Goal: Task Accomplishment & Management: Manage account settings

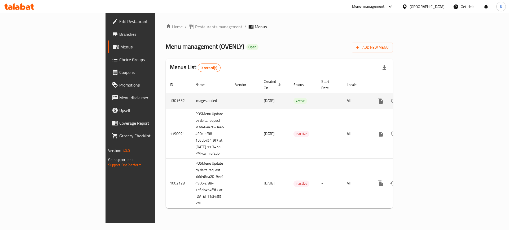
click at [422, 98] on icon "enhanced table" at bounding box center [419, 101] width 6 height 6
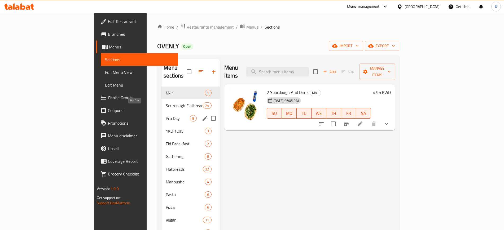
click at [166, 115] on span "Pro Day" at bounding box center [178, 118] width 24 height 6
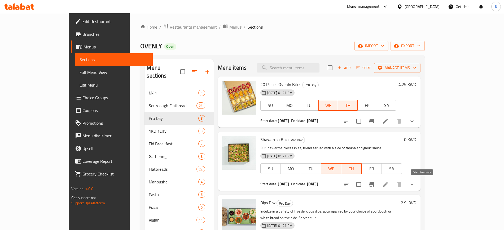
click at [364, 185] on input "checkbox" at bounding box center [358, 184] width 11 height 11
checkbox input "true"
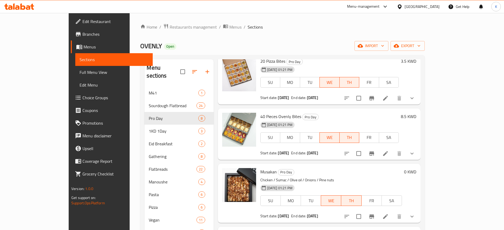
scroll to position [214, 0]
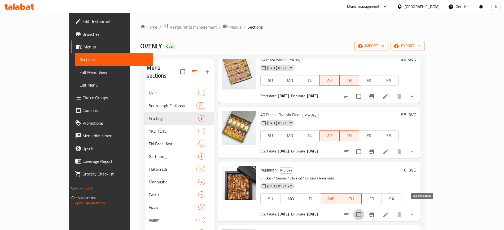
click at [364, 210] on input "checkbox" at bounding box center [358, 215] width 11 height 11
checkbox input "true"
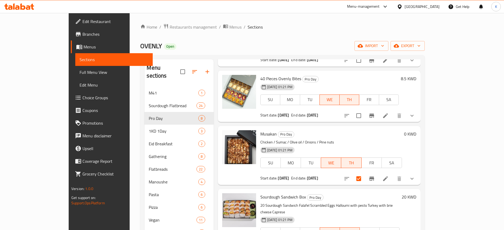
scroll to position [82, 0]
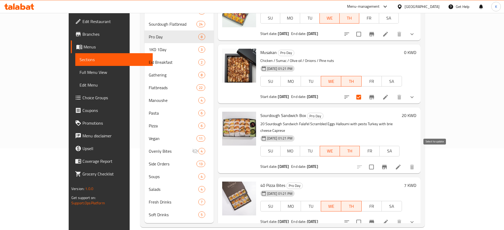
click at [377, 162] on input "checkbox" at bounding box center [371, 167] width 11 height 11
checkbox input "true"
click at [364, 217] on input "checkbox" at bounding box center [358, 222] width 11 height 11
checkbox input "true"
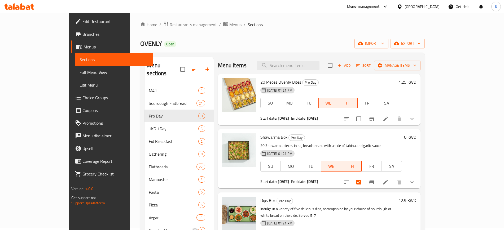
scroll to position [0, 0]
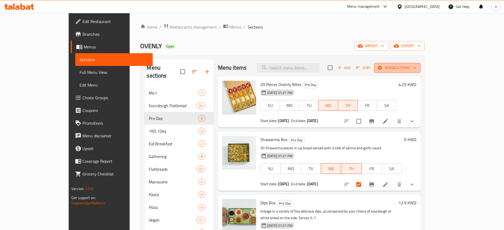
click at [416, 68] on span "Manage items" at bounding box center [398, 68] width 38 height 7
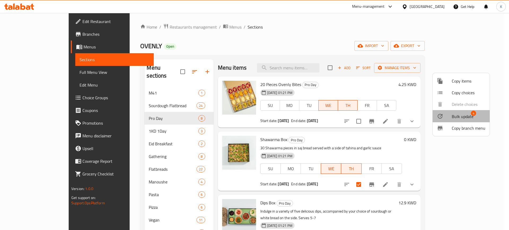
click at [466, 118] on span "Bulk update" at bounding box center [463, 117] width 22 height 6
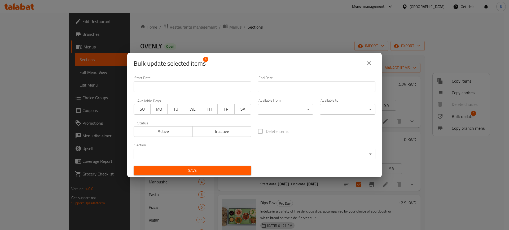
click at [216, 133] on span "Inactive" at bounding box center [222, 132] width 55 height 8
click at [219, 175] on button "Save" at bounding box center [193, 171] width 118 height 10
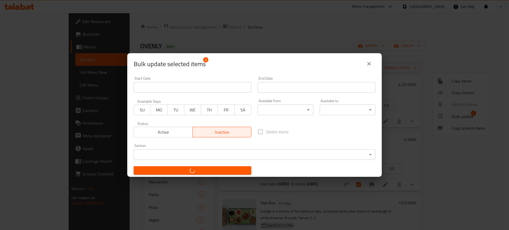
checkbox input "false"
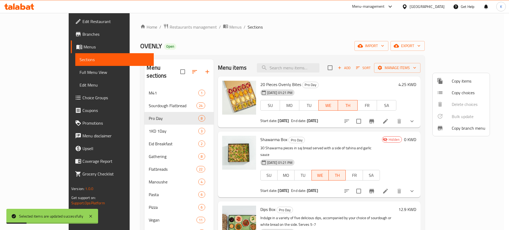
click at [343, 33] on div at bounding box center [254, 115] width 509 height 230
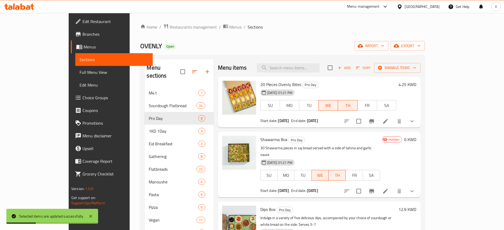
click at [347, 34] on div "Home / Restaurants management / Menus / Sections OVENLY Open import export Menu…" at bounding box center [282, 167] width 285 height 286
click at [192, 69] on icon "button" at bounding box center [195, 72] width 6 height 6
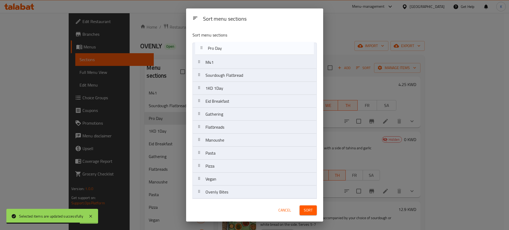
drag, startPoint x: 211, startPoint y: 79, endPoint x: 212, endPoint y: 49, distance: 30.0
click at [212, 49] on nav "M41 Sourdough Flatbread Pro Day 1KD 1Day Eid Breakfast Gathering Flatbreads Man…" at bounding box center [255, 153] width 124 height 221
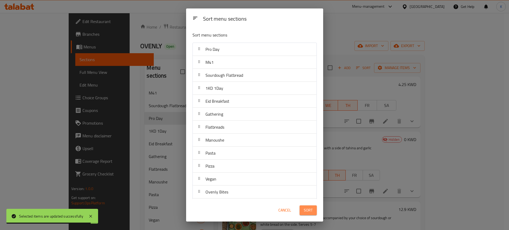
click at [309, 210] on span "Sort" at bounding box center [308, 210] width 9 height 7
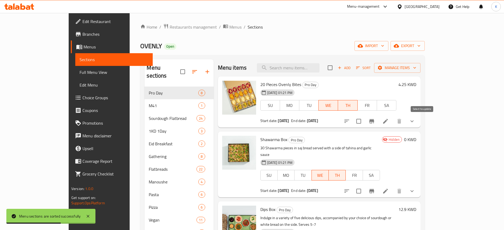
click at [364, 121] on input "checkbox" at bounding box center [358, 121] width 11 height 11
checkbox input "true"
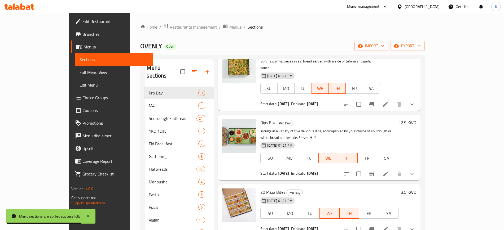
scroll to position [89, 0]
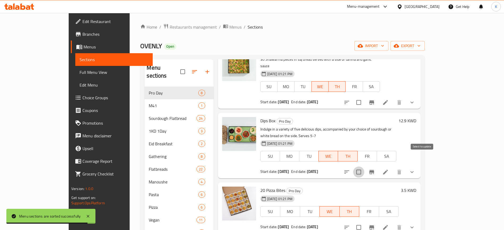
click at [364, 167] on input "checkbox" at bounding box center [358, 172] width 11 height 11
checkbox input "true"
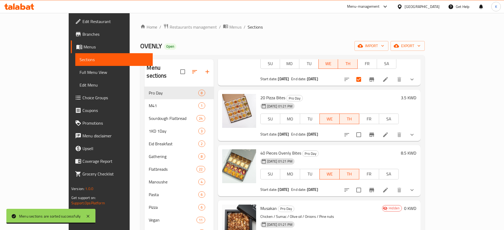
scroll to position [184, 0]
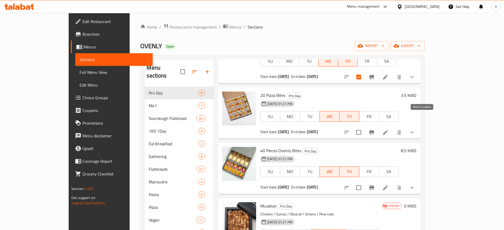
click at [364, 127] on input "checkbox" at bounding box center [358, 132] width 11 height 11
checkbox input "true"
click at [364, 182] on input "checkbox" at bounding box center [358, 187] width 11 height 11
checkbox input "true"
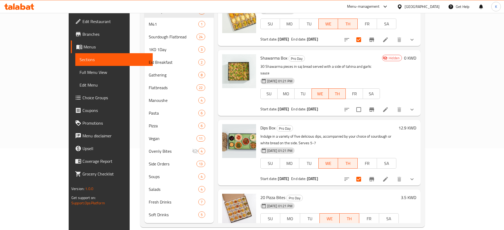
scroll to position [0, 0]
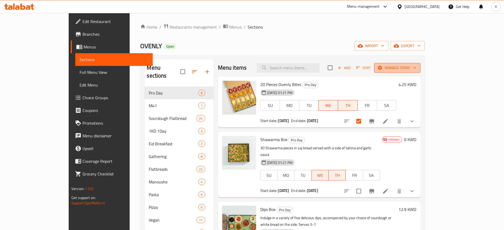
click at [416, 70] on span "Manage items" at bounding box center [398, 68] width 38 height 7
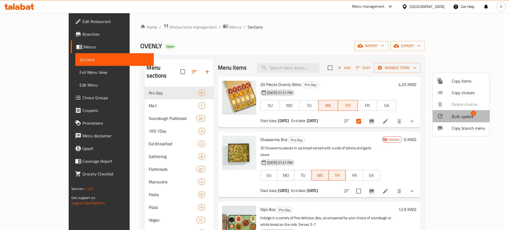
click at [479, 118] on span "Bulk update 4" at bounding box center [469, 116] width 34 height 7
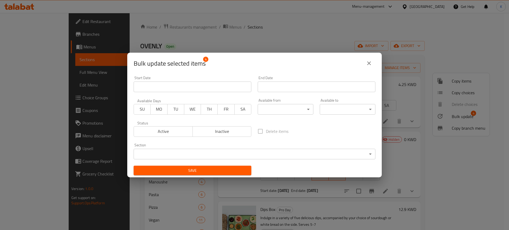
click at [197, 87] on input "Start Date" at bounding box center [193, 87] width 118 height 11
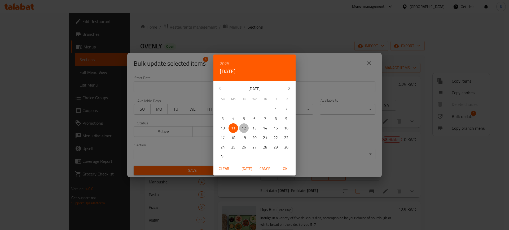
click at [245, 129] on p "12" at bounding box center [244, 128] width 4 height 7
click at [285, 168] on span "OK" at bounding box center [285, 169] width 13 height 7
type input "[DATE]"
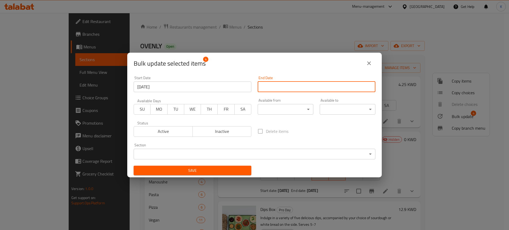
click at [288, 88] on input "Start Date" at bounding box center [317, 87] width 118 height 11
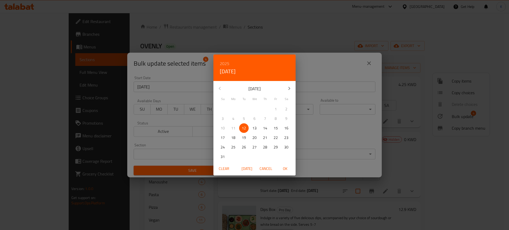
click at [256, 129] on p "13" at bounding box center [255, 128] width 4 height 7
click at [285, 171] on span "OK" at bounding box center [285, 169] width 13 height 7
type input "[DATE]"
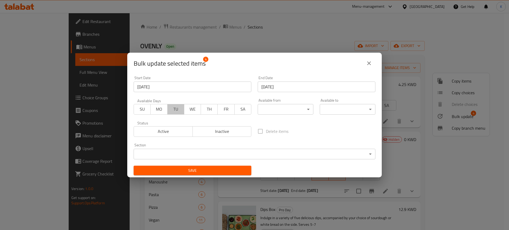
click at [178, 111] on span "TU" at bounding box center [176, 110] width 12 height 8
click at [191, 112] on span "WE" at bounding box center [192, 110] width 12 height 8
click at [211, 111] on span "TH" at bounding box center [209, 110] width 12 height 8
click at [215, 171] on span "Save" at bounding box center [192, 171] width 109 height 7
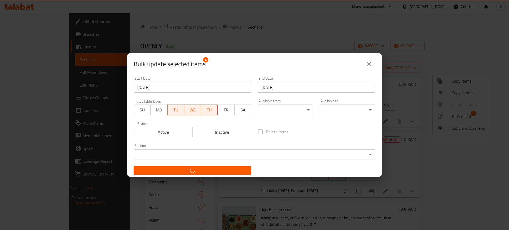
checkbox input "false"
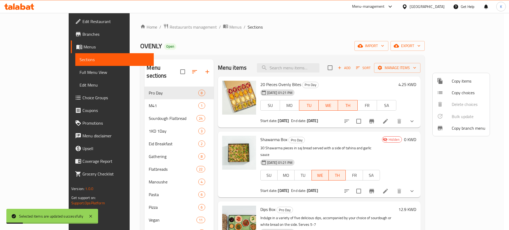
click at [360, 87] on div at bounding box center [254, 115] width 509 height 230
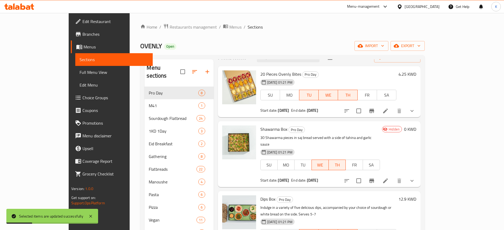
scroll to position [11, 0]
click at [375, 109] on icon "Branch-specific-item" at bounding box center [372, 111] width 6 height 6
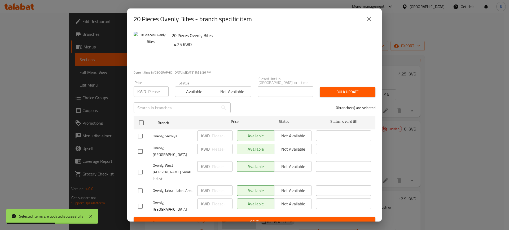
click at [369, 22] on icon "close" at bounding box center [369, 19] width 6 height 6
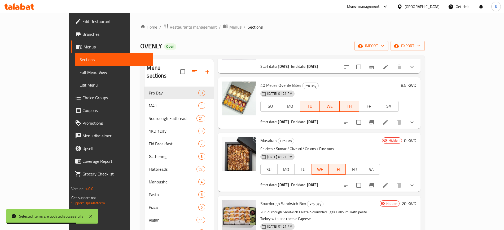
scroll to position [0, 0]
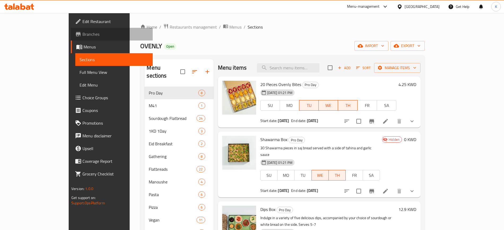
click at [71, 39] on link "Branches" at bounding box center [112, 34] width 82 height 13
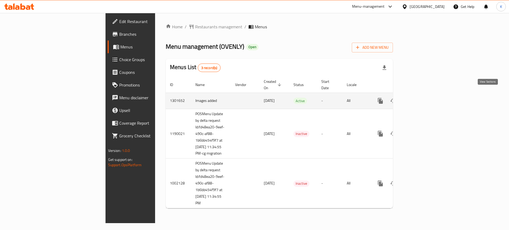
click at [422, 98] on icon "enhanced table" at bounding box center [419, 101] width 6 height 6
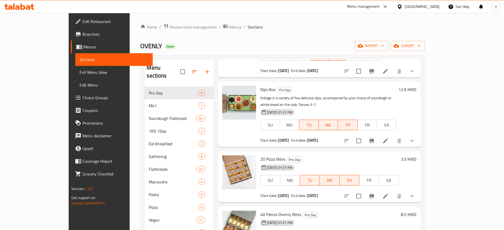
scroll to position [120, 0]
click at [150, 23] on div "Home / Restaurants management / Menus / Sections OVENLY Open import export Menu…" at bounding box center [283, 166] width 306 height 307
click at [170, 25] on span "Restaurants management" at bounding box center [193, 27] width 47 height 6
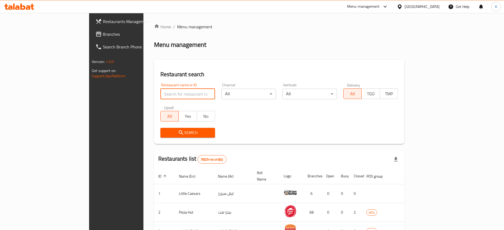
click at [160, 96] on input "search" at bounding box center [187, 94] width 55 height 11
paste input "690819"
type input "690819"
click button "Search" at bounding box center [187, 133] width 55 height 10
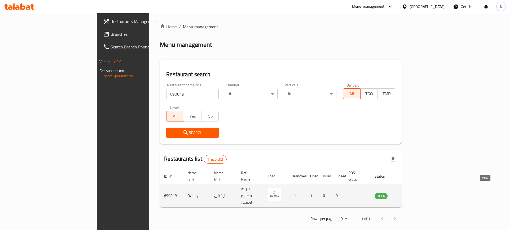
click at [409, 193] on icon "enhanced table" at bounding box center [406, 196] width 6 height 6
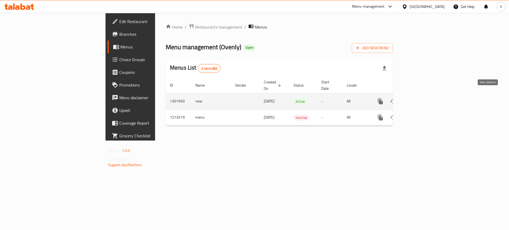
click at [422, 98] on icon "enhanced table" at bounding box center [419, 101] width 6 height 6
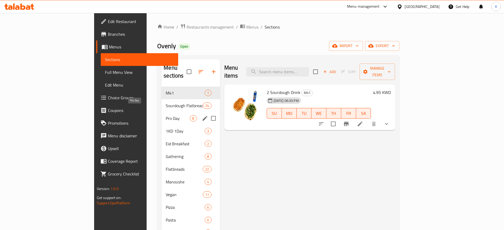
click at [166, 115] on span "Pro Day" at bounding box center [178, 118] width 24 height 6
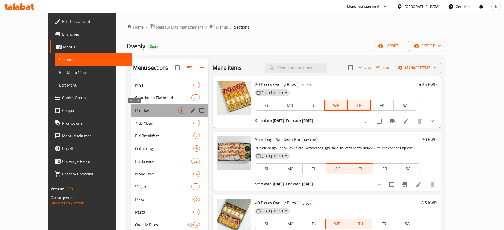
click at [143, 112] on span "Pro Day" at bounding box center [156, 110] width 43 height 6
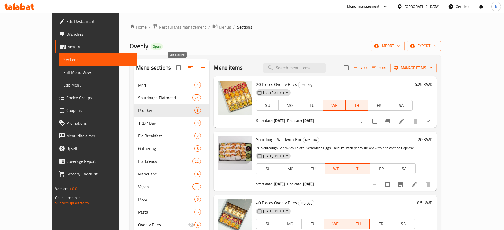
click at [187, 71] on icon "button" at bounding box center [190, 68] width 6 height 6
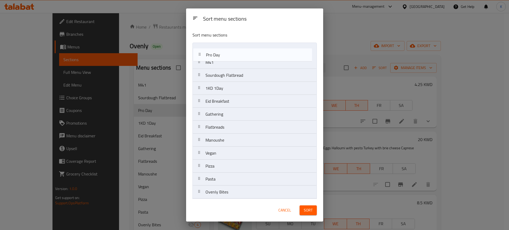
drag, startPoint x: 198, startPoint y: 79, endPoint x: 199, endPoint y: 51, distance: 27.9
click at [199, 51] on nav "M41 Sourdough Flatbread Pro Day 1KD 1Day Eid Breakfast Gathering Flatbreads Man…" at bounding box center [255, 160] width 124 height 234
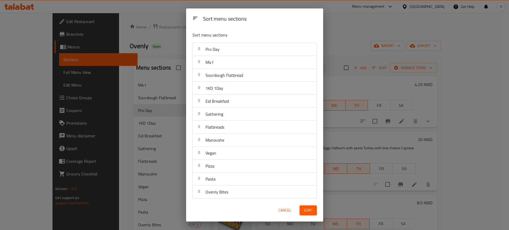
click at [304, 210] on span "Sort" at bounding box center [308, 210] width 9 height 7
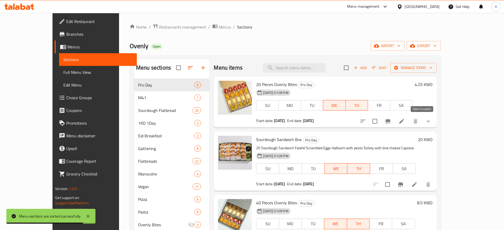
click at [381, 121] on input "checkbox" at bounding box center [374, 121] width 11 height 11
checkbox input "true"
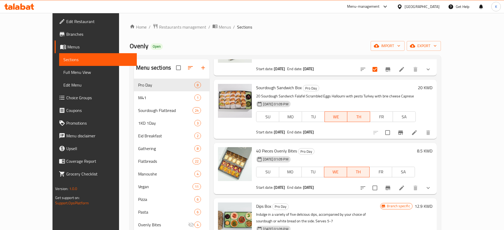
scroll to position [53, 0]
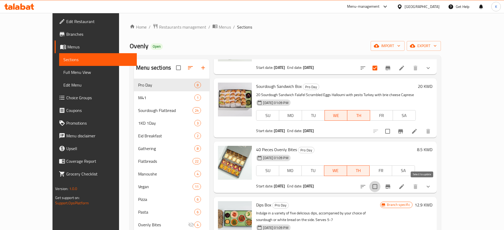
click at [381, 188] on input "checkbox" at bounding box center [374, 186] width 11 height 11
checkbox input "true"
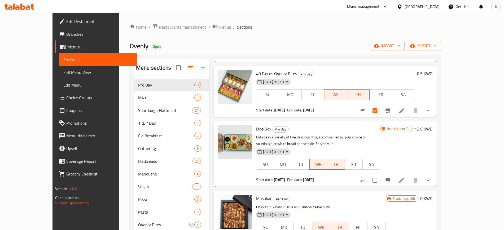
scroll to position [135, 0]
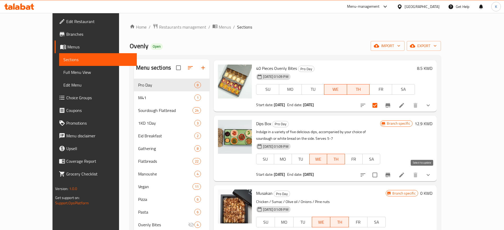
click at [381, 176] on input "checkbox" at bounding box center [374, 175] width 11 height 11
checkbox input "true"
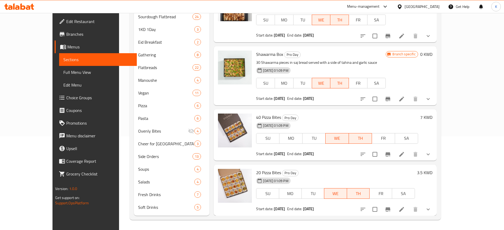
scroll to position [94, 0]
click at [381, 210] on input "checkbox" at bounding box center [374, 209] width 11 height 11
checkbox input "true"
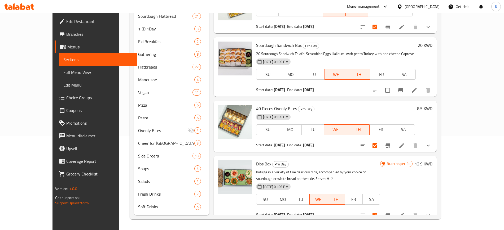
scroll to position [0, 0]
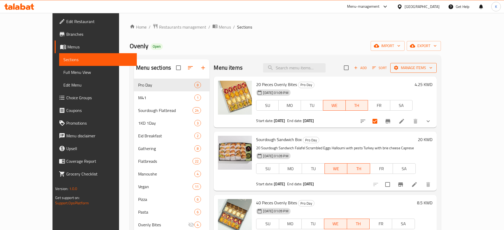
click at [433, 70] on span "Manage items" at bounding box center [414, 68] width 38 height 7
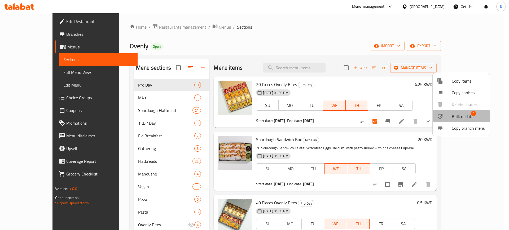
click at [458, 117] on span "Bulk update" at bounding box center [463, 117] width 22 height 6
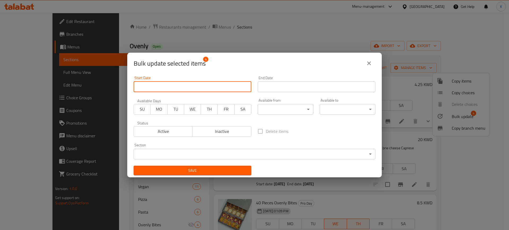
click at [216, 89] on input "Start Date" at bounding box center [193, 87] width 118 height 11
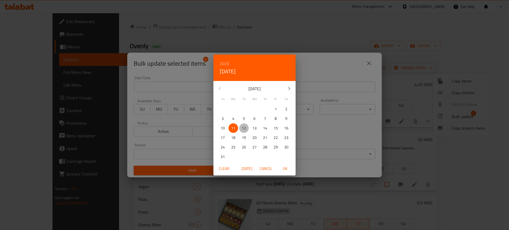
click at [245, 128] on p "12" at bounding box center [244, 128] width 4 height 7
click at [285, 169] on span "OK" at bounding box center [285, 169] width 13 height 7
type input "[DATE]"
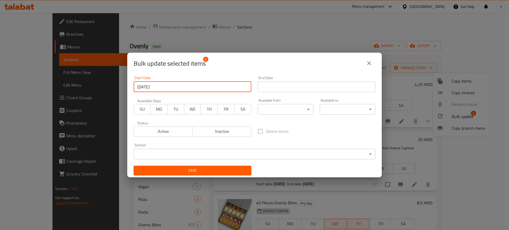
click at [298, 86] on input "Start Date" at bounding box center [317, 87] width 118 height 11
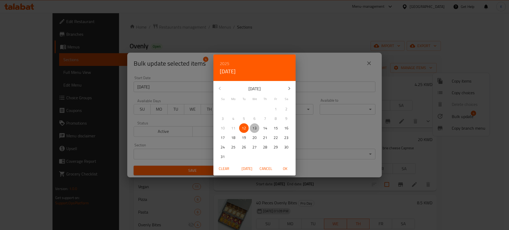
click at [258, 129] on span "13" at bounding box center [255, 128] width 10 height 7
click at [285, 168] on span "OK" at bounding box center [285, 169] width 13 height 7
type input "[DATE]"
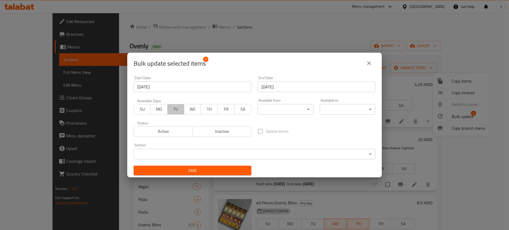
click at [175, 111] on span "TU" at bounding box center [176, 110] width 12 height 8
click at [189, 112] on span "WE" at bounding box center [192, 110] width 12 height 8
click at [206, 108] on span "TH" at bounding box center [209, 110] width 12 height 8
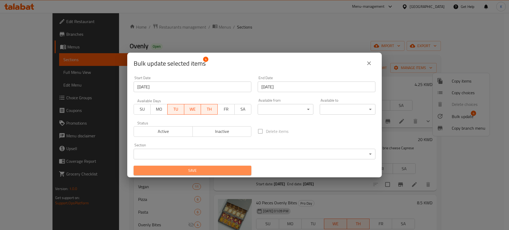
click at [233, 171] on span "Save" at bounding box center [192, 171] width 109 height 7
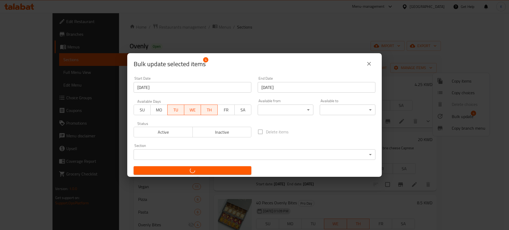
checkbox input "false"
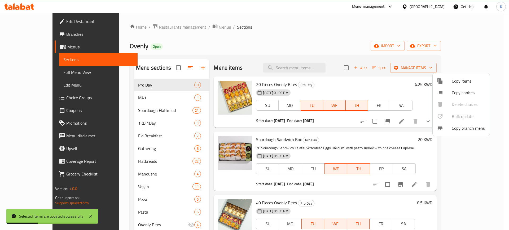
click at [34, 35] on div at bounding box center [254, 115] width 509 height 230
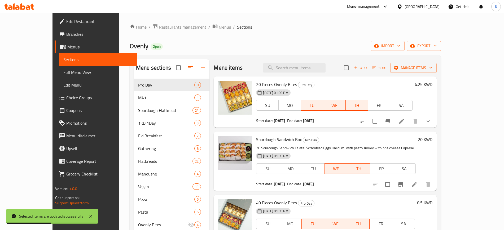
click at [66, 33] on span "Branches" at bounding box center [99, 34] width 66 height 6
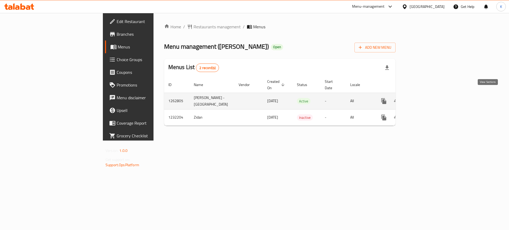
click at [425, 99] on icon "enhanced table" at bounding box center [422, 101] width 5 height 5
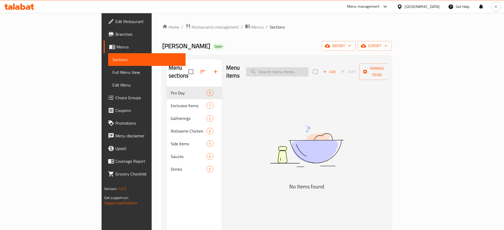
click at [294, 67] on input "search" at bounding box center [277, 71] width 63 height 9
paste input "4 half Shawaya with Bukhari Rice Combo"
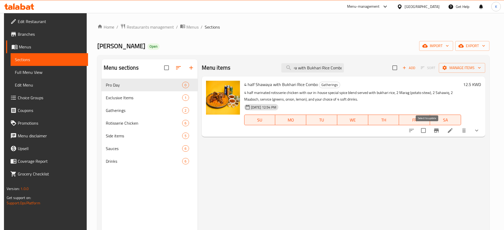
type input "4 half Shawaya with Bukhari Rice Combo"
click at [425, 132] on input "checkbox" at bounding box center [423, 130] width 11 height 11
checkbox input "true"
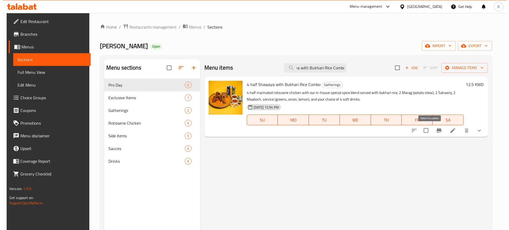
scroll to position [0, 0]
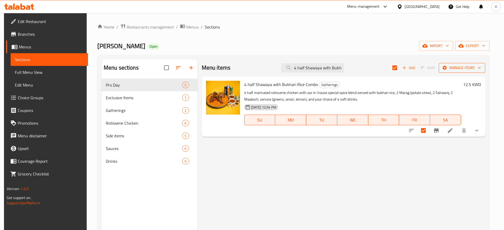
click at [458, 69] on span "Manage items" at bounding box center [462, 68] width 38 height 7
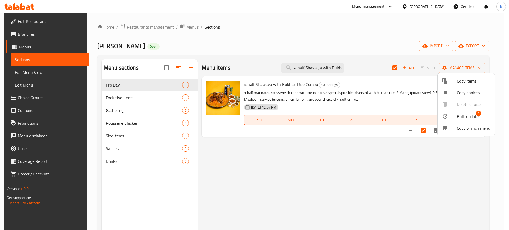
click at [475, 79] on span "Copy items" at bounding box center [474, 81] width 34 height 6
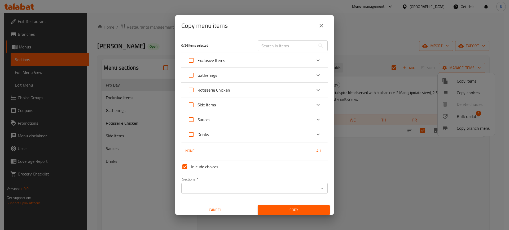
click at [291, 49] on input "text" at bounding box center [287, 46] width 58 height 11
paste input "4 half Shawaya with Bukhari Rice Combo"
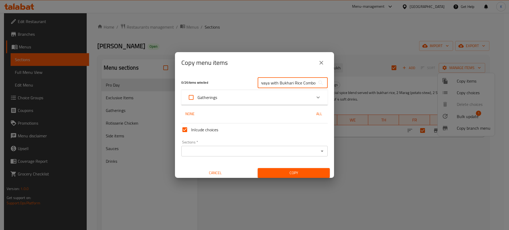
type input "4 half Shawaya with Bukhari Rice Combo"
click at [286, 94] on div "Gatherings" at bounding box center [250, 97] width 124 height 13
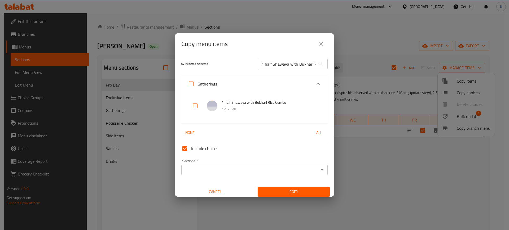
click at [197, 105] on input "checkbox" at bounding box center [195, 106] width 13 height 13
checkbox input "true"
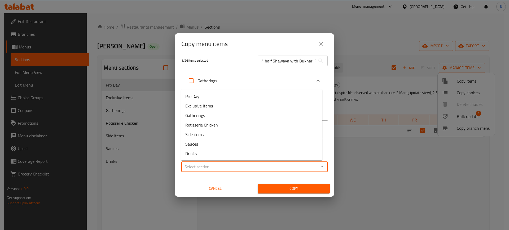
click at [297, 167] on input "Sections   *" at bounding box center [250, 166] width 134 height 7
click at [229, 97] on li "Pro Day" at bounding box center [251, 97] width 141 height 10
type input "Pro Day"
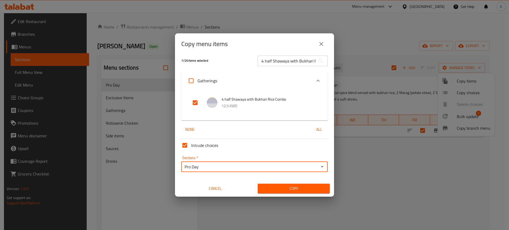
click at [277, 189] on span "Copy" at bounding box center [294, 189] width 64 height 7
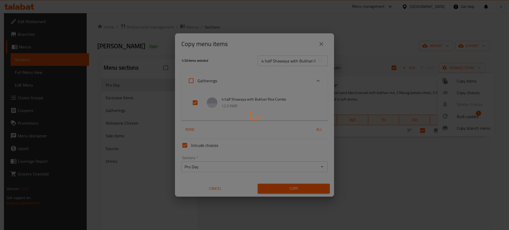
click at [322, 42] on div at bounding box center [254, 115] width 509 height 230
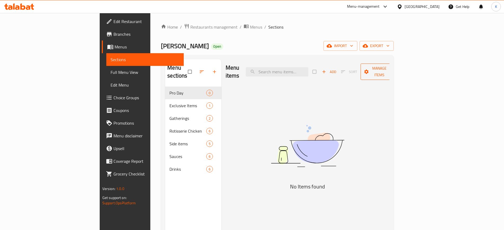
click at [398, 64] on button "Manage items" at bounding box center [380, 72] width 38 height 16
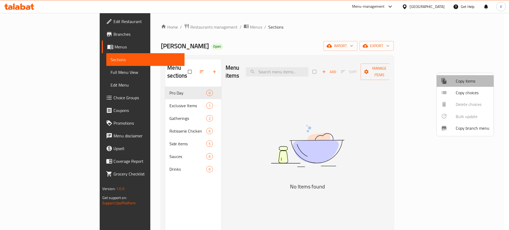
click at [457, 85] on li "Copy items" at bounding box center [465, 81] width 57 height 12
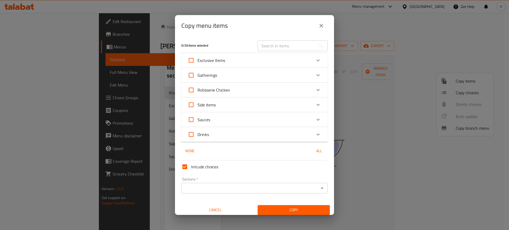
click at [287, 44] on input "text" at bounding box center [287, 46] width 58 height 11
paste input "4 half Shawaya with Bukhari Rice Combo"
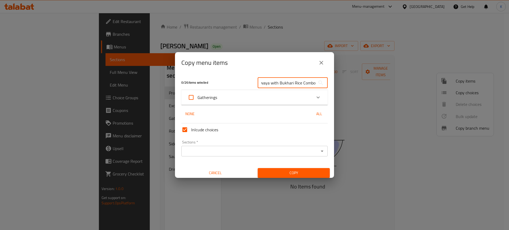
type input "4 half Shawaya with Bukhari Rice Combo"
click at [259, 96] on div "Gatherings" at bounding box center [250, 97] width 124 height 13
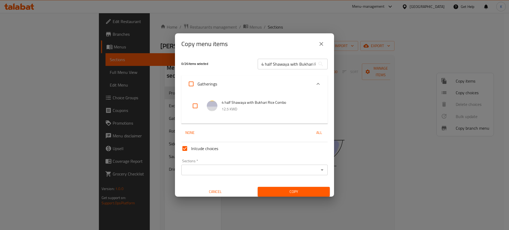
click at [246, 107] on p "12.5 KWD" at bounding box center [269, 109] width 95 height 7
click at [195, 107] on input "checkbox" at bounding box center [195, 106] width 13 height 13
checkbox input "true"
click at [256, 172] on input "Sections   *" at bounding box center [250, 170] width 134 height 7
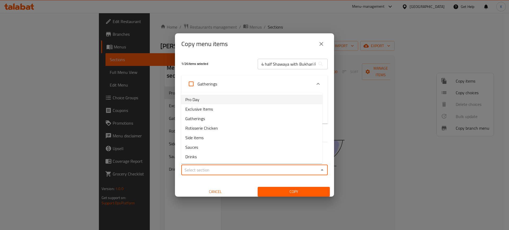
click at [227, 102] on li "Pro Day" at bounding box center [251, 100] width 141 height 10
type input "Pro Day"
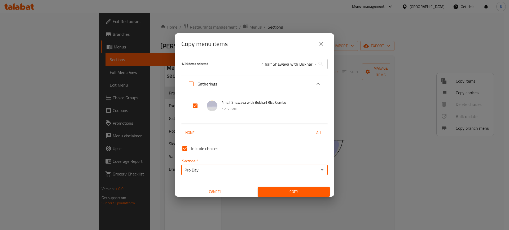
click at [266, 190] on span "Copy" at bounding box center [294, 192] width 64 height 7
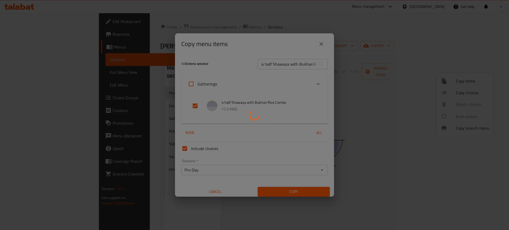
click at [381, 84] on div at bounding box center [254, 115] width 509 height 230
click at [323, 45] on div at bounding box center [254, 115] width 509 height 230
click at [320, 42] on div at bounding box center [254, 115] width 509 height 230
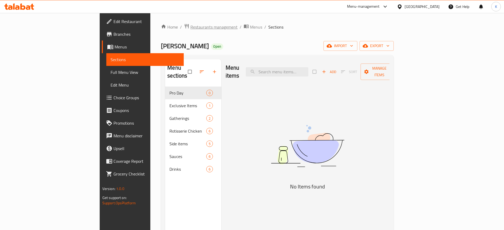
click at [190, 27] on span "Restaurants management" at bounding box center [213, 27] width 47 height 6
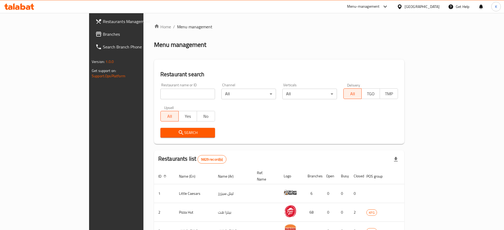
click at [160, 90] on input "search" at bounding box center [187, 94] width 55 height 11
paste input "19658"
type input "19658"
click button "Search" at bounding box center [187, 133] width 55 height 10
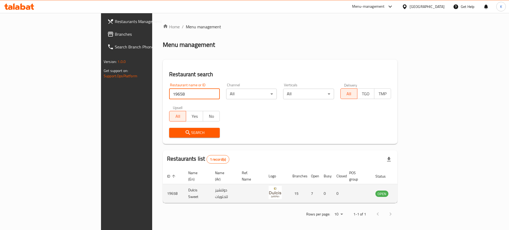
click at [410, 191] on icon "enhanced table" at bounding box center [406, 194] width 6 height 6
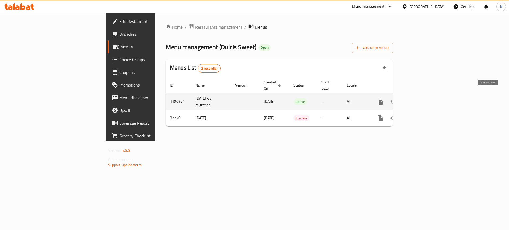
click at [422, 99] on icon "enhanced table" at bounding box center [419, 102] width 6 height 6
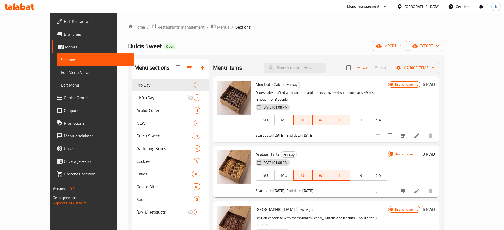
click at [64, 32] on span "Branches" at bounding box center [97, 34] width 66 height 6
